Goal: Task Accomplishment & Management: Manage account settings

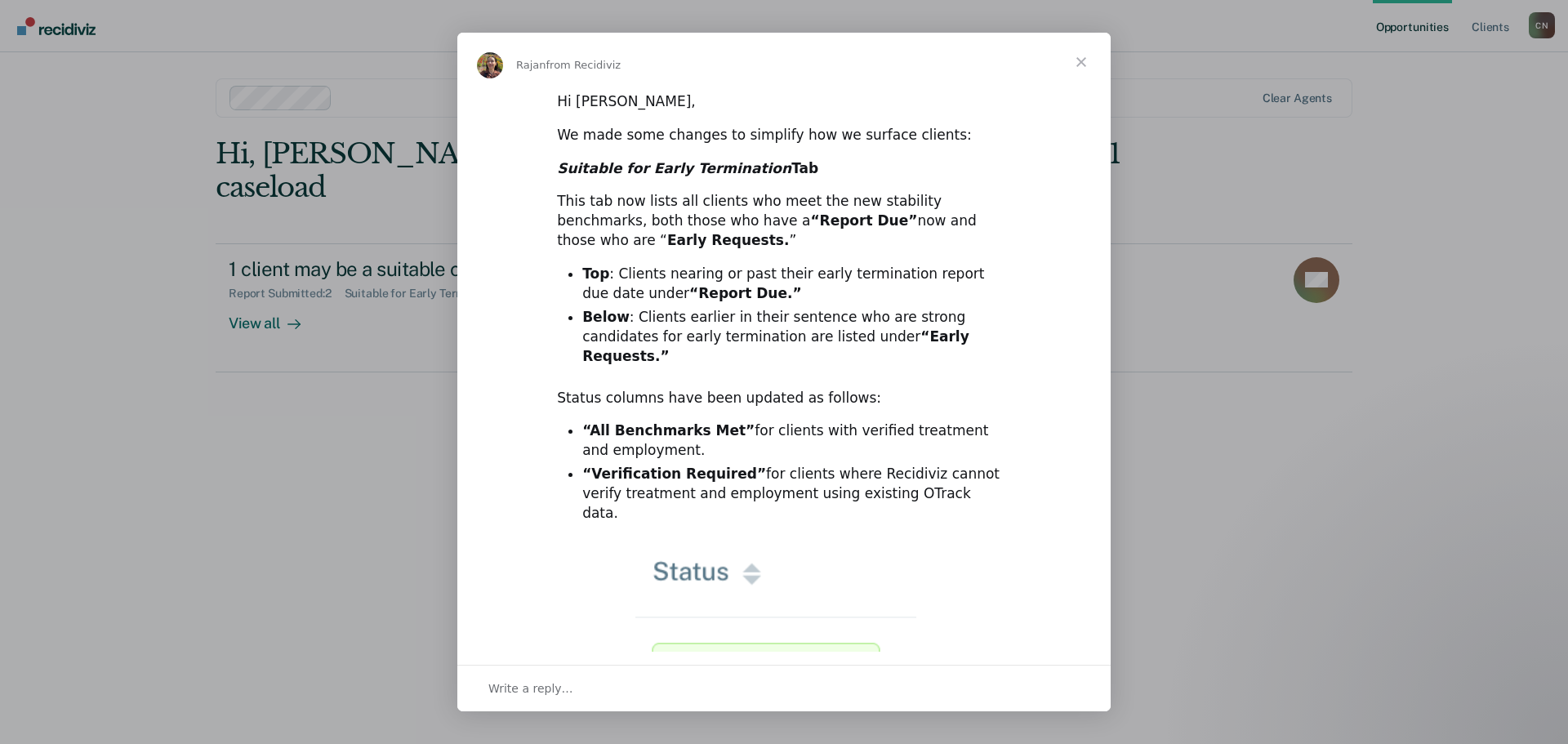
click at [1079, 66] on span "Close" at bounding box center [1081, 61] width 59 height 59
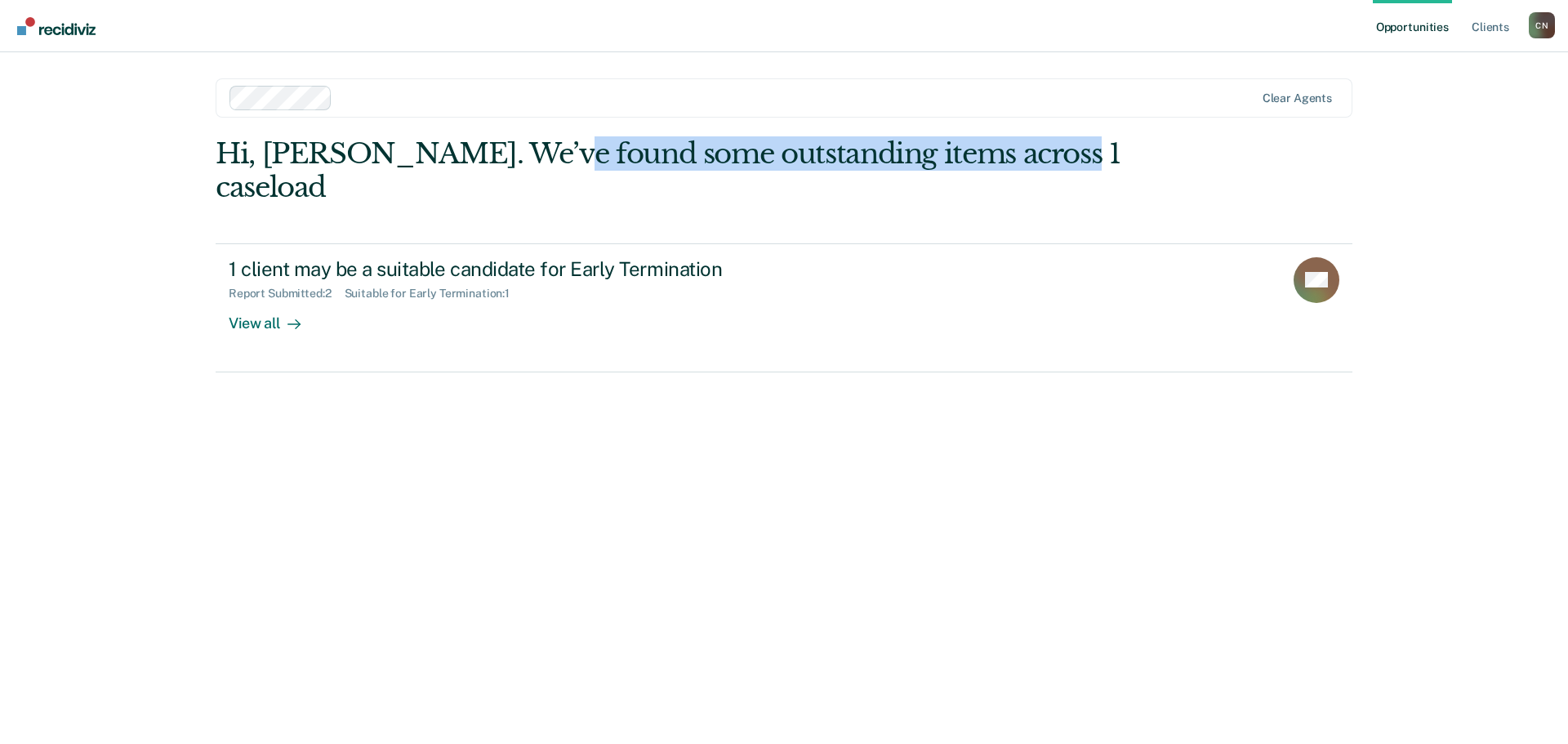
drag, startPoint x: 533, startPoint y: 161, endPoint x: 965, endPoint y: 168, distance: 432.1
click at [977, 168] on div "Hi, [PERSON_NAME]. We’ve found some outstanding items across 1 caseload" at bounding box center [670, 171] width 910 height 67
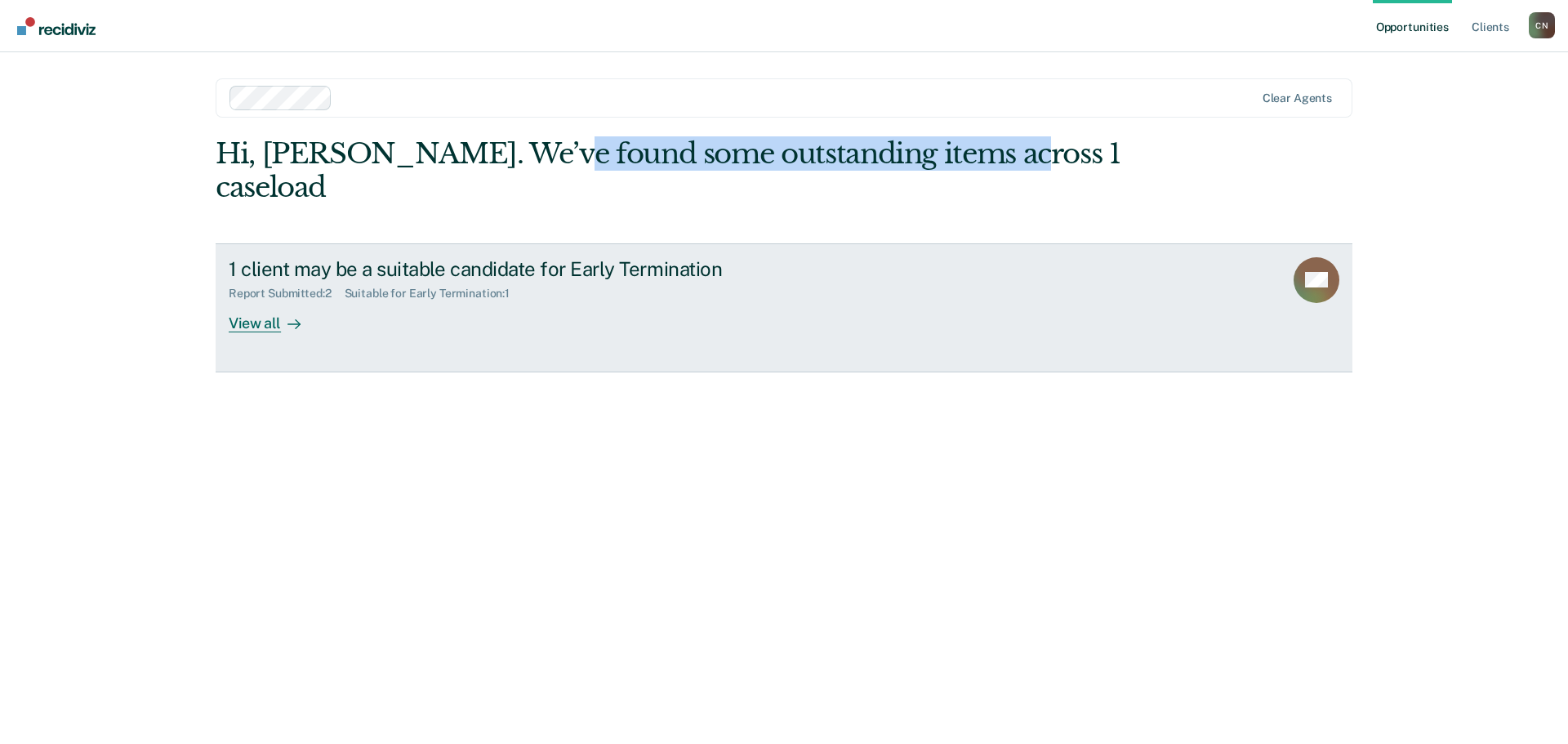
click at [278, 301] on div "View all" at bounding box center [274, 316] width 91 height 32
